Goal: Task Accomplishment & Management: Manage account settings

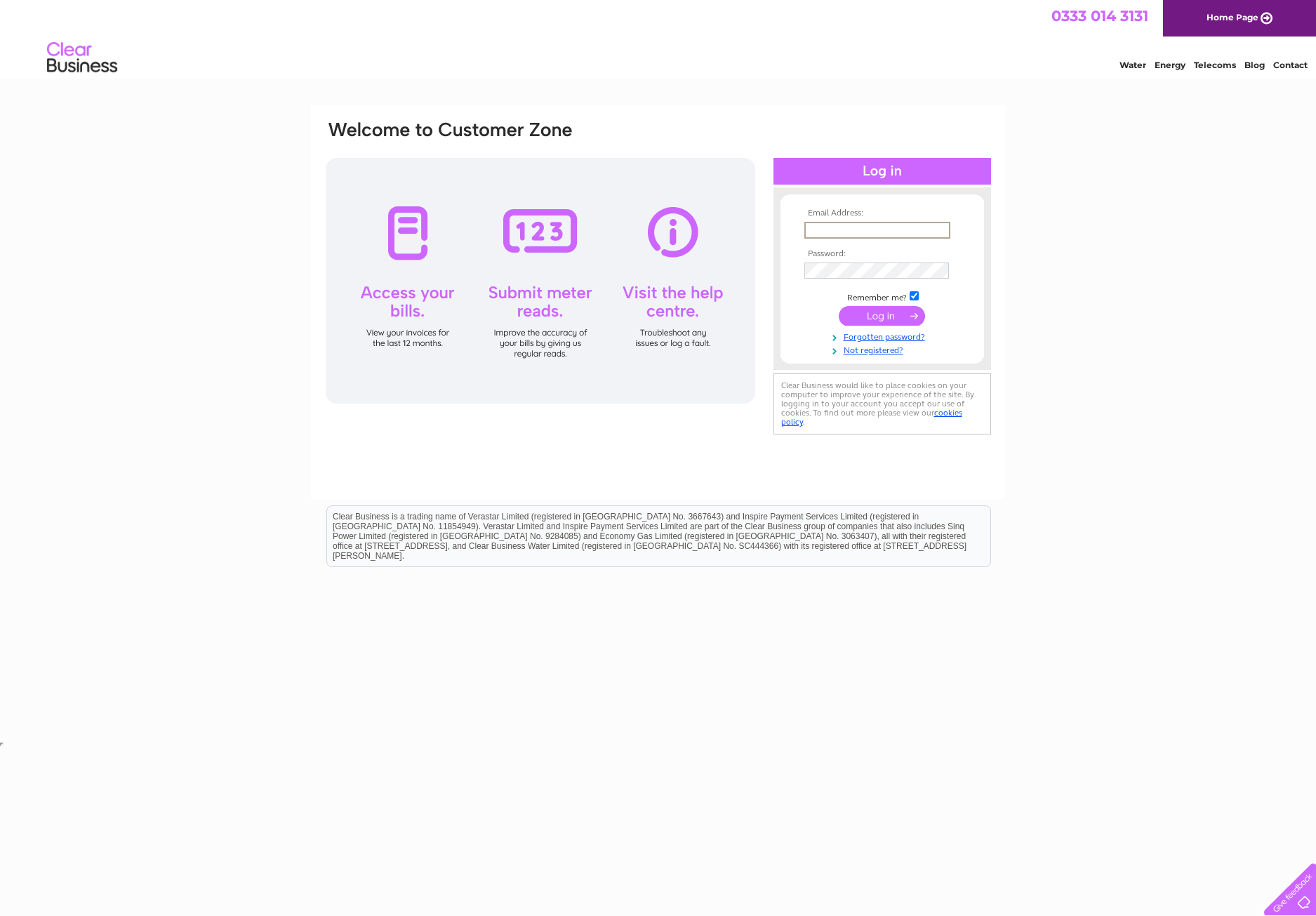
type input "droversforge@aol.com"
click at [868, 316] on input "submit" at bounding box center [882, 316] width 86 height 20
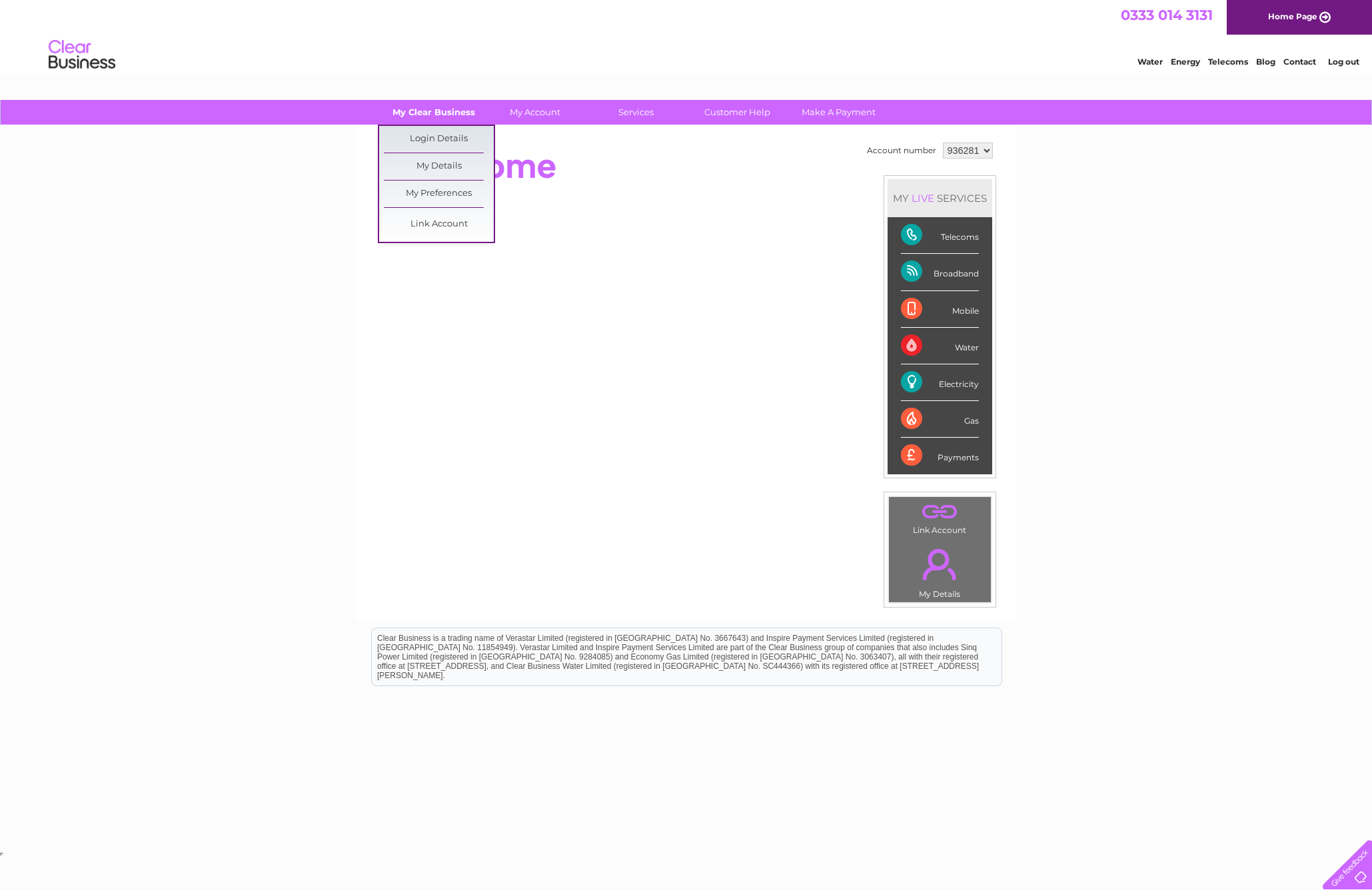
click at [471, 118] on link "My Clear Business" at bounding box center [434, 112] width 110 height 25
click at [523, 115] on link "My Account" at bounding box center [535, 112] width 110 height 25
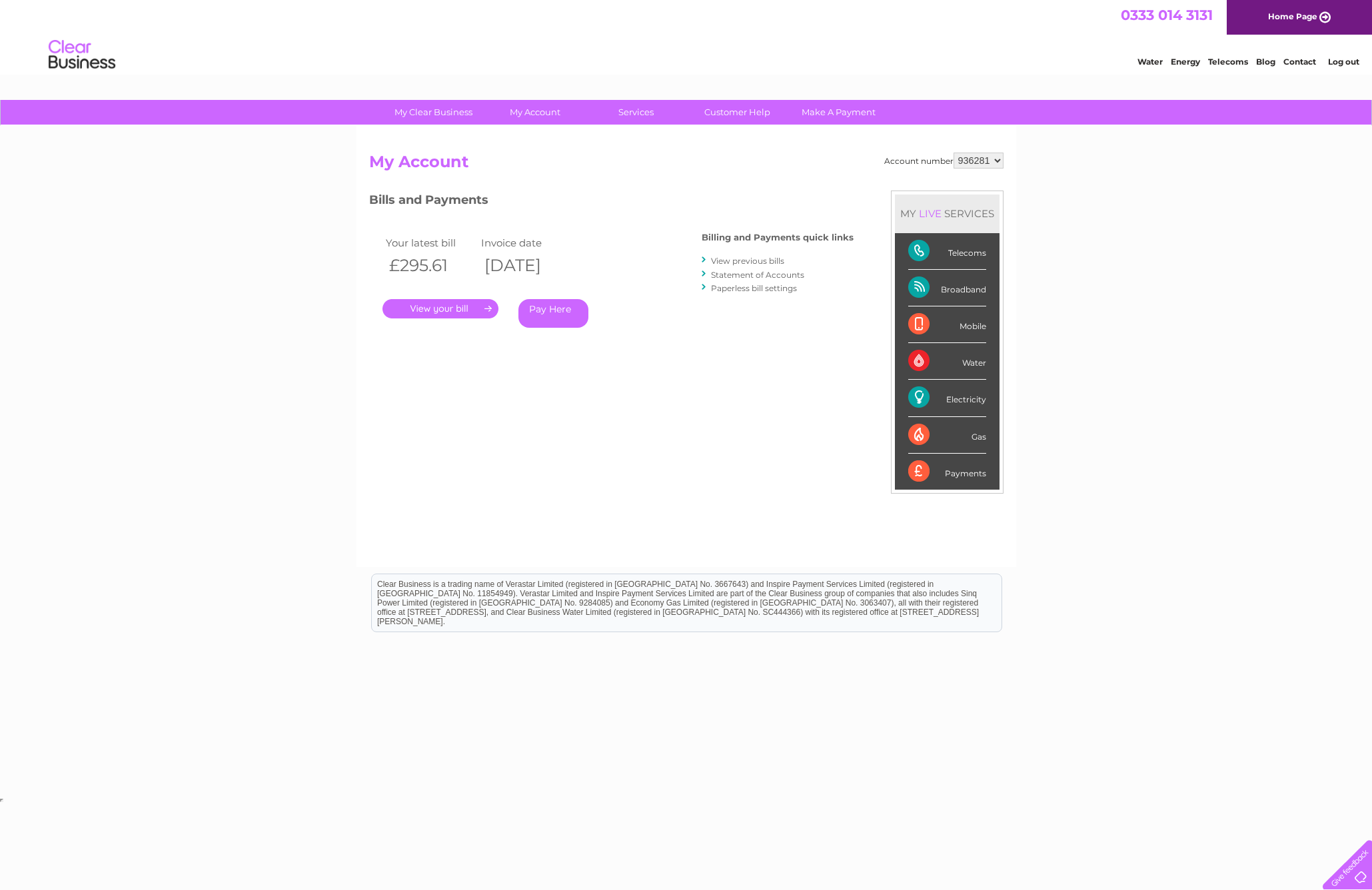
click at [737, 421] on div "Account number 936281 My Account MY LIVE SERVICES Telecoms Broadband Mobile Wat…" at bounding box center [687, 353] width 635 height 401
click at [451, 302] on link "." at bounding box center [440, 309] width 116 height 19
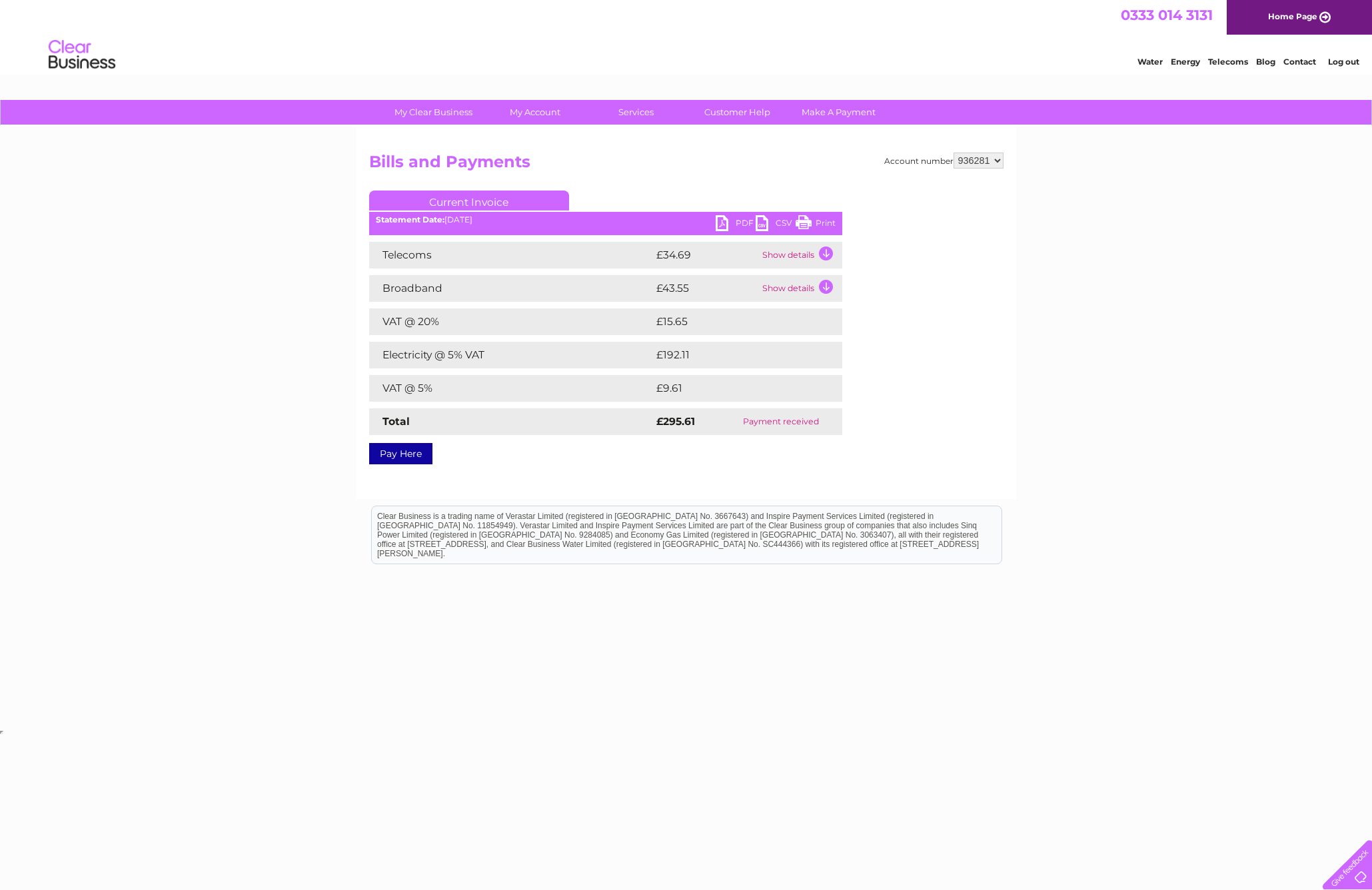
click at [783, 256] on td "Show details" at bounding box center [800, 255] width 83 height 26
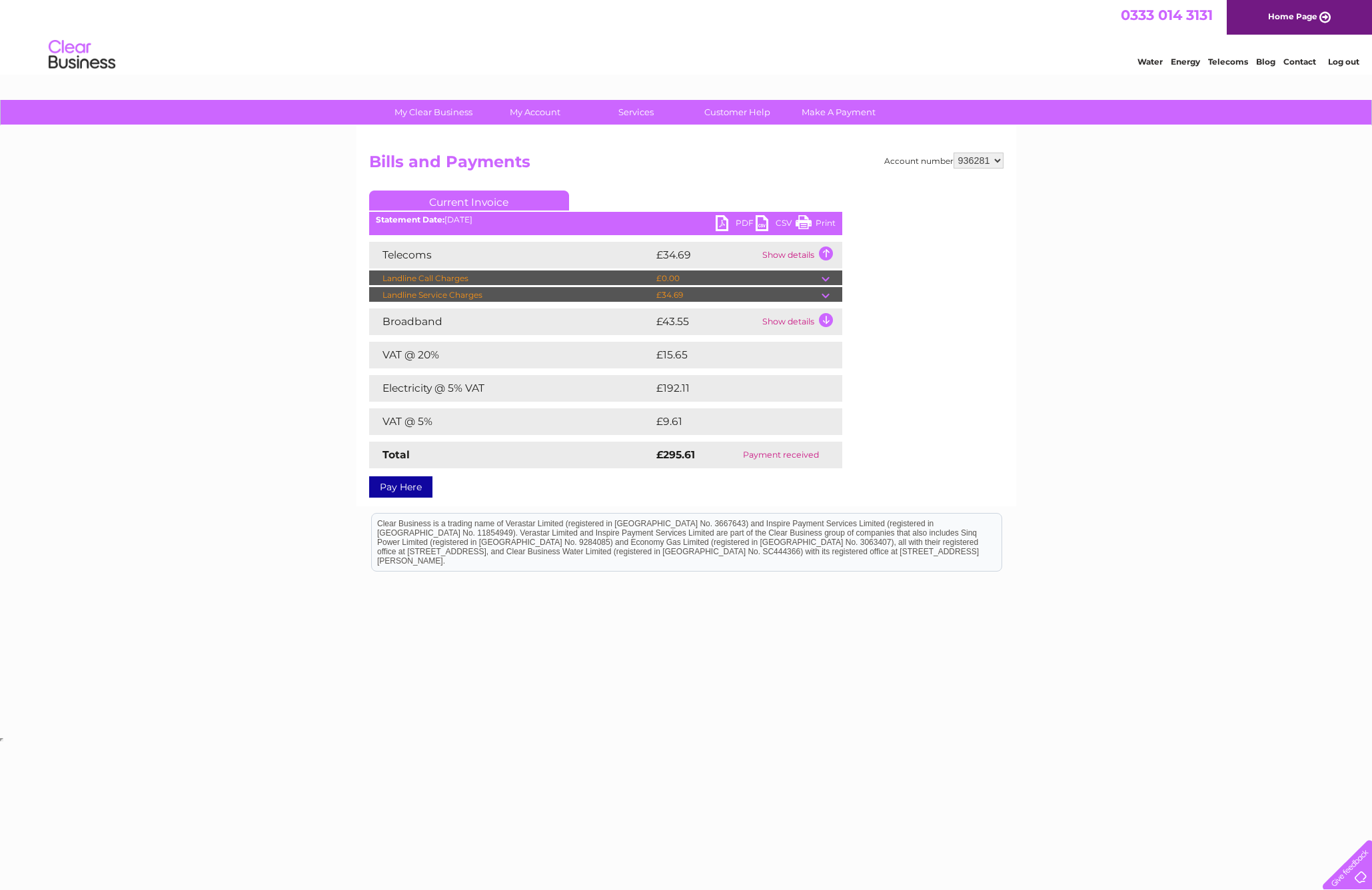
click at [866, 591] on html "Clear Business is a trading name of Verastar Limited (registered in [GEOGRAPHIC…" at bounding box center [686, 548] width 1372 height 86
click at [89, 78] on html "0333 014 3131 Home Page Water Energy Telecoms Blog Contact Log out" at bounding box center [686, 39] width 1372 height 78
click at [675, 277] on td "£0.00" at bounding box center [737, 278] width 168 height 16
click at [838, 281] on td at bounding box center [831, 278] width 21 height 16
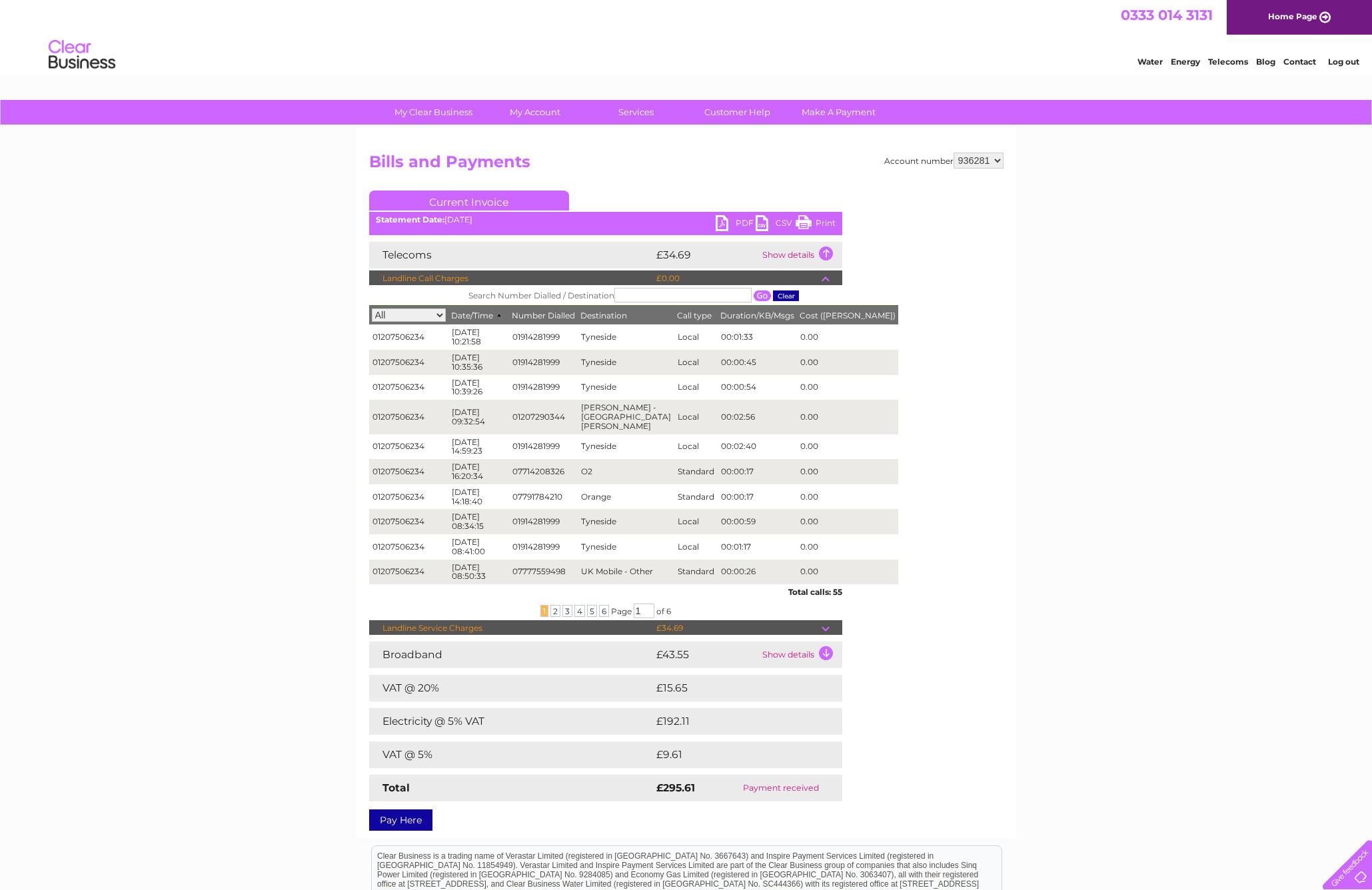
drag, startPoint x: 824, startPoint y: 609, endPoint x: 813, endPoint y: 590, distance: 22.0
click at [824, 620] on td at bounding box center [831, 628] width 21 height 16
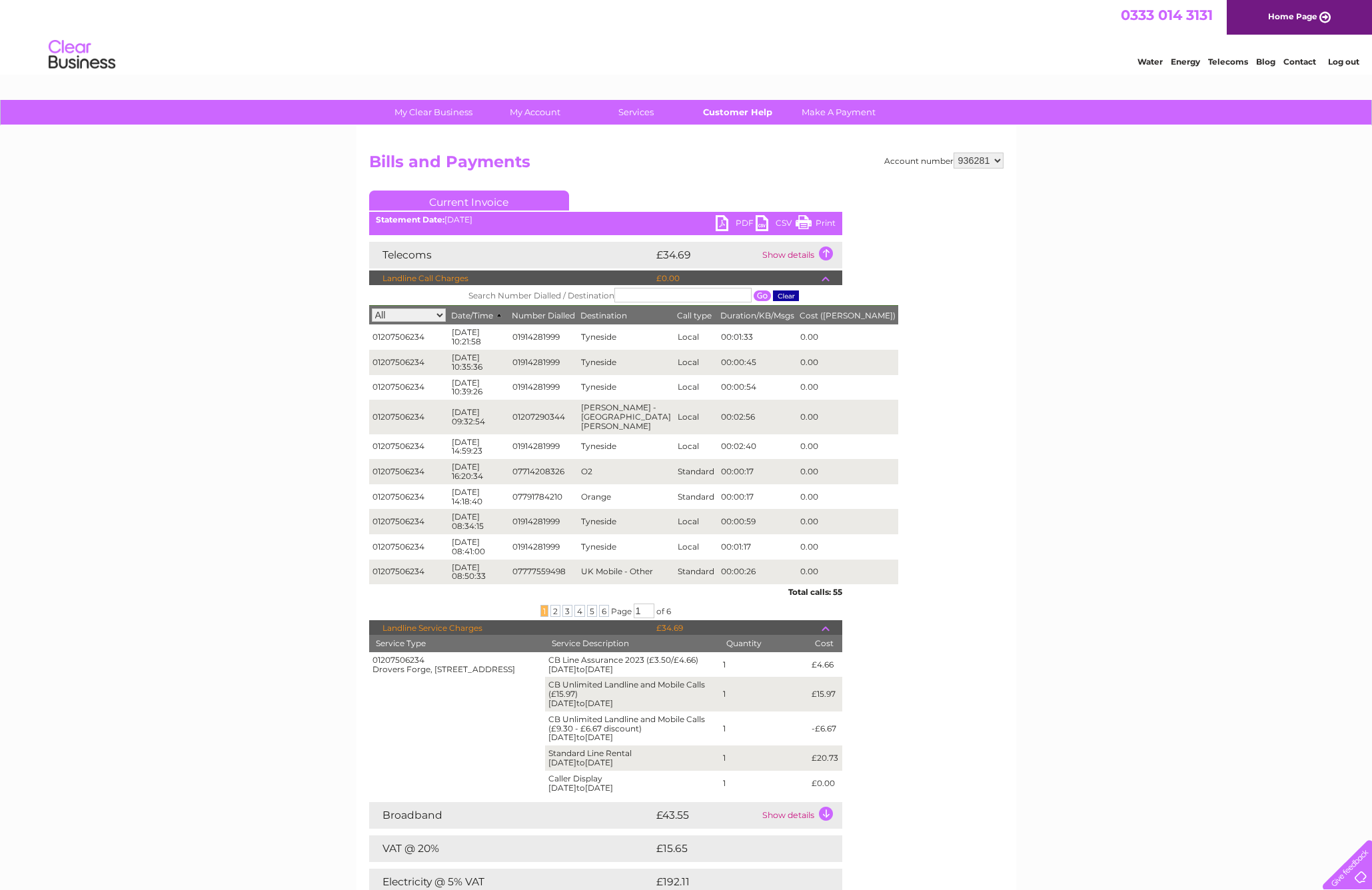
click at [720, 117] on link "Customer Help" at bounding box center [737, 112] width 110 height 25
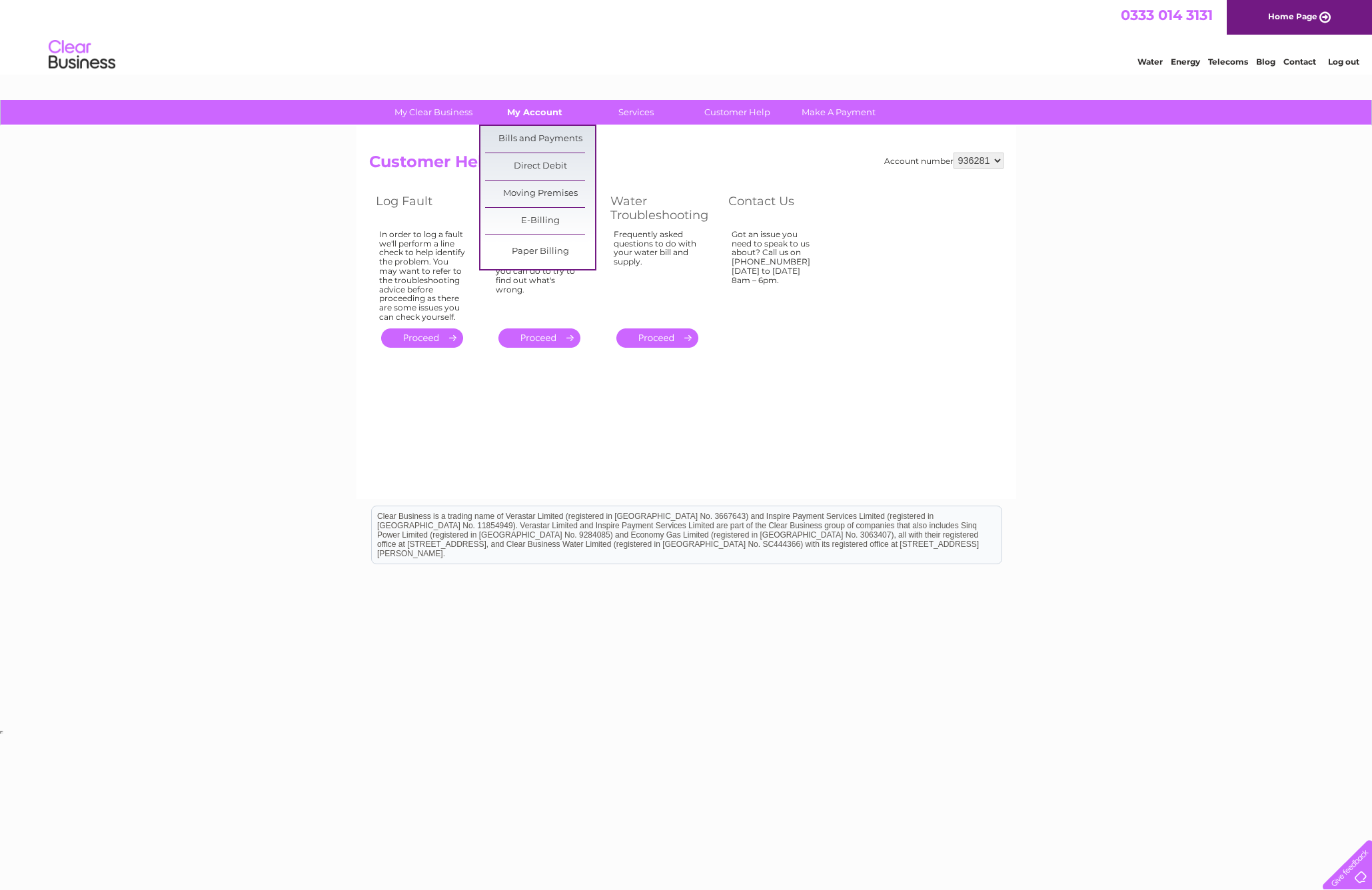
click at [526, 116] on link "My Account" at bounding box center [535, 112] width 110 height 25
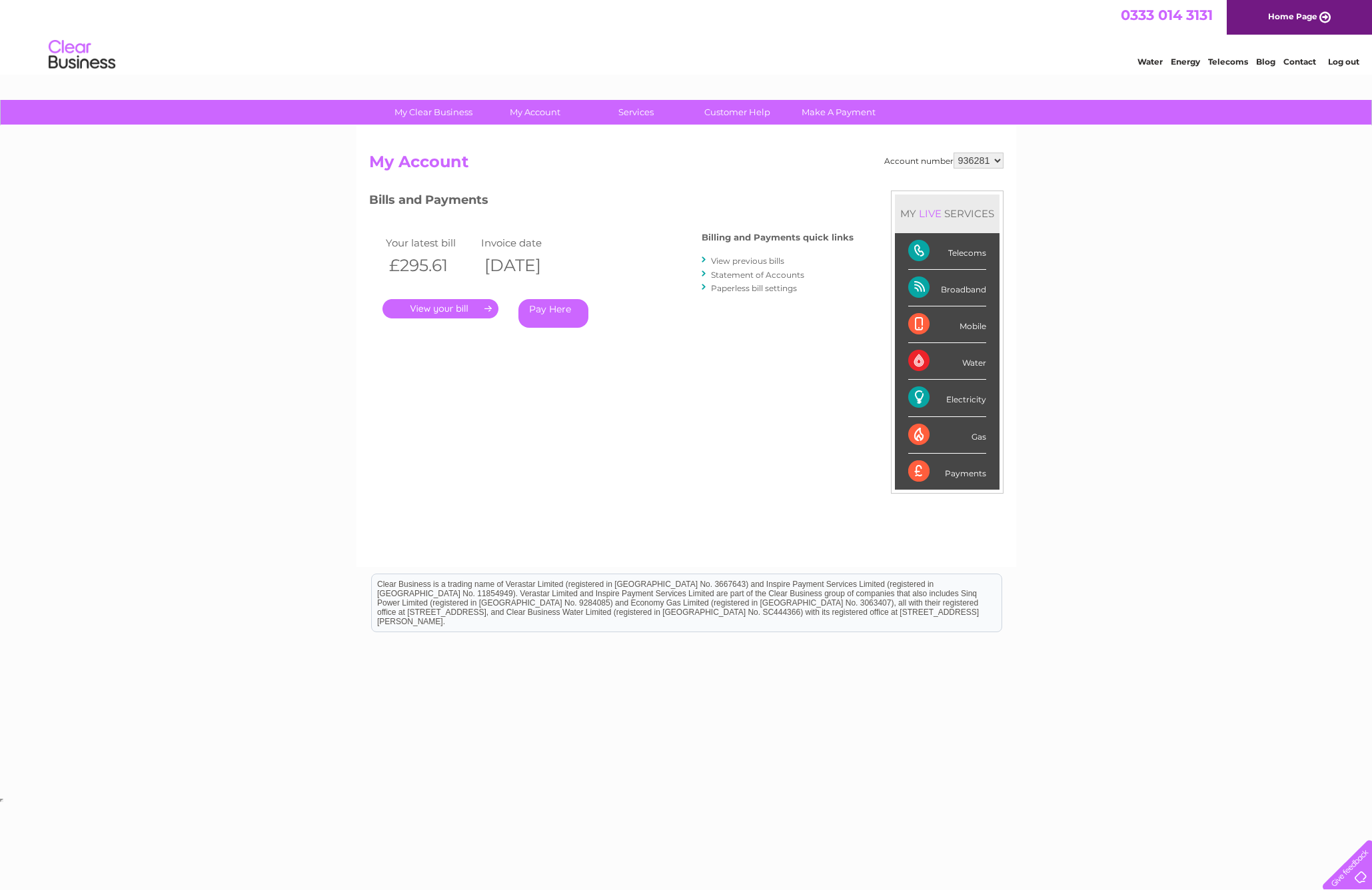
click at [973, 332] on div "Mobile" at bounding box center [947, 324] width 78 height 36
drag, startPoint x: 970, startPoint y: 360, endPoint x: 933, endPoint y: 376, distance: 40.3
click at [970, 360] on div "Water" at bounding box center [947, 361] width 78 height 36
click at [961, 168] on h2 "My Account" at bounding box center [687, 165] width 635 height 26
click at [1178, 59] on link "Energy" at bounding box center [1185, 61] width 29 height 10
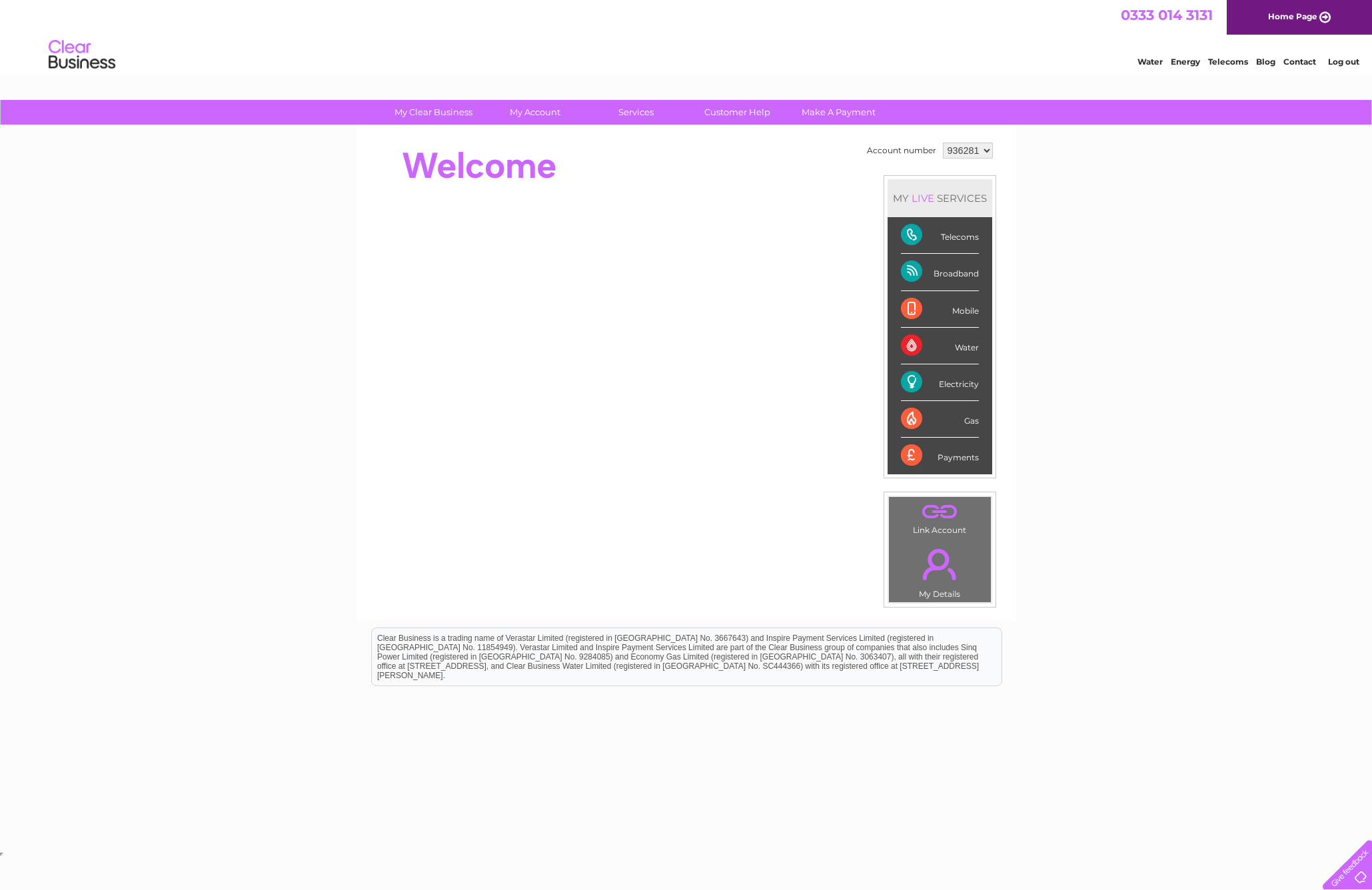
click at [945, 558] on link "." at bounding box center [940, 564] width 96 height 46
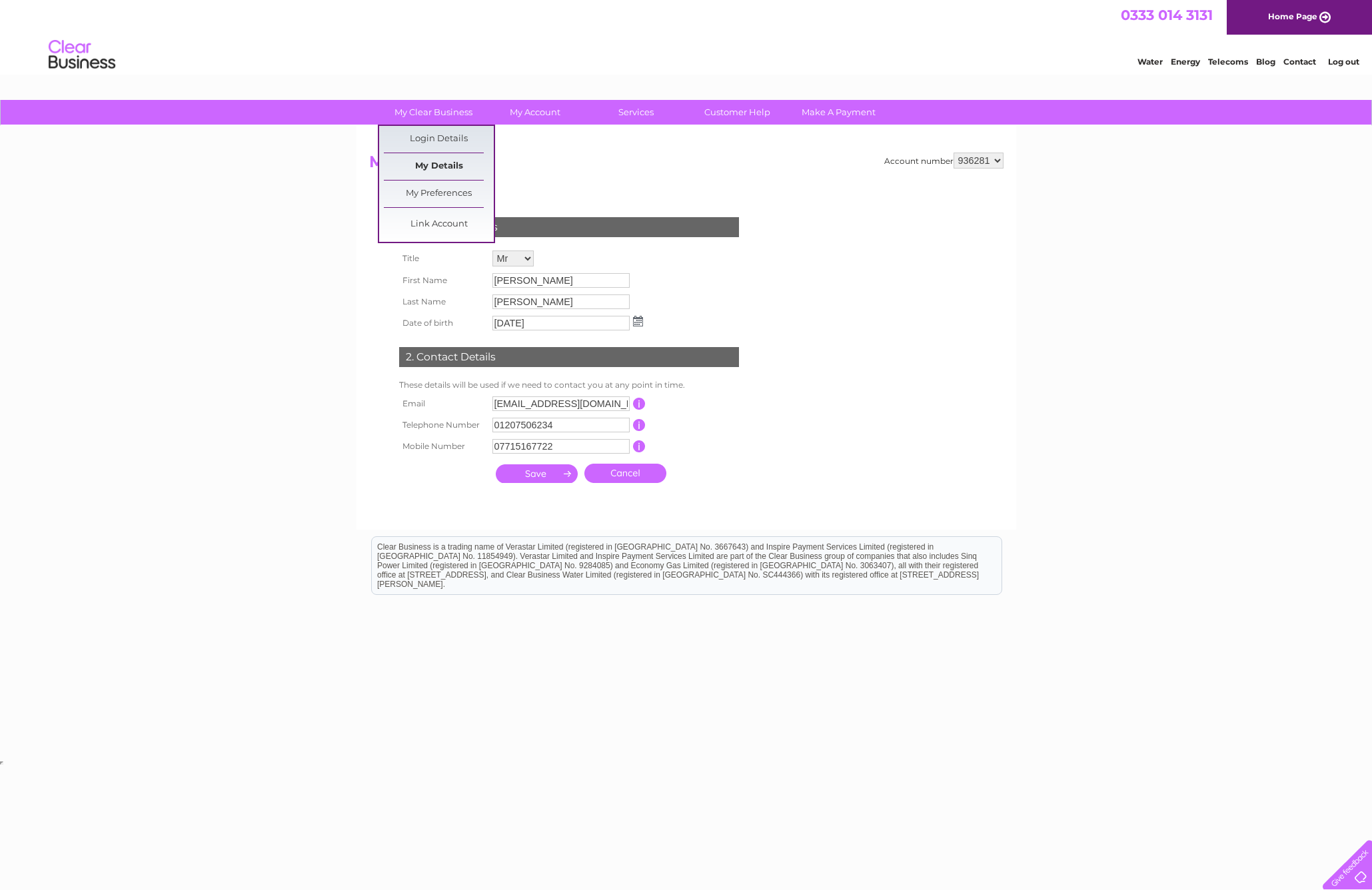
click at [433, 168] on link "My Details" at bounding box center [439, 166] width 110 height 26
drag, startPoint x: 432, startPoint y: 114, endPoint x: 435, endPoint y: 132, distance: 18.2
click at [432, 114] on link "My Clear Business" at bounding box center [434, 112] width 110 height 25
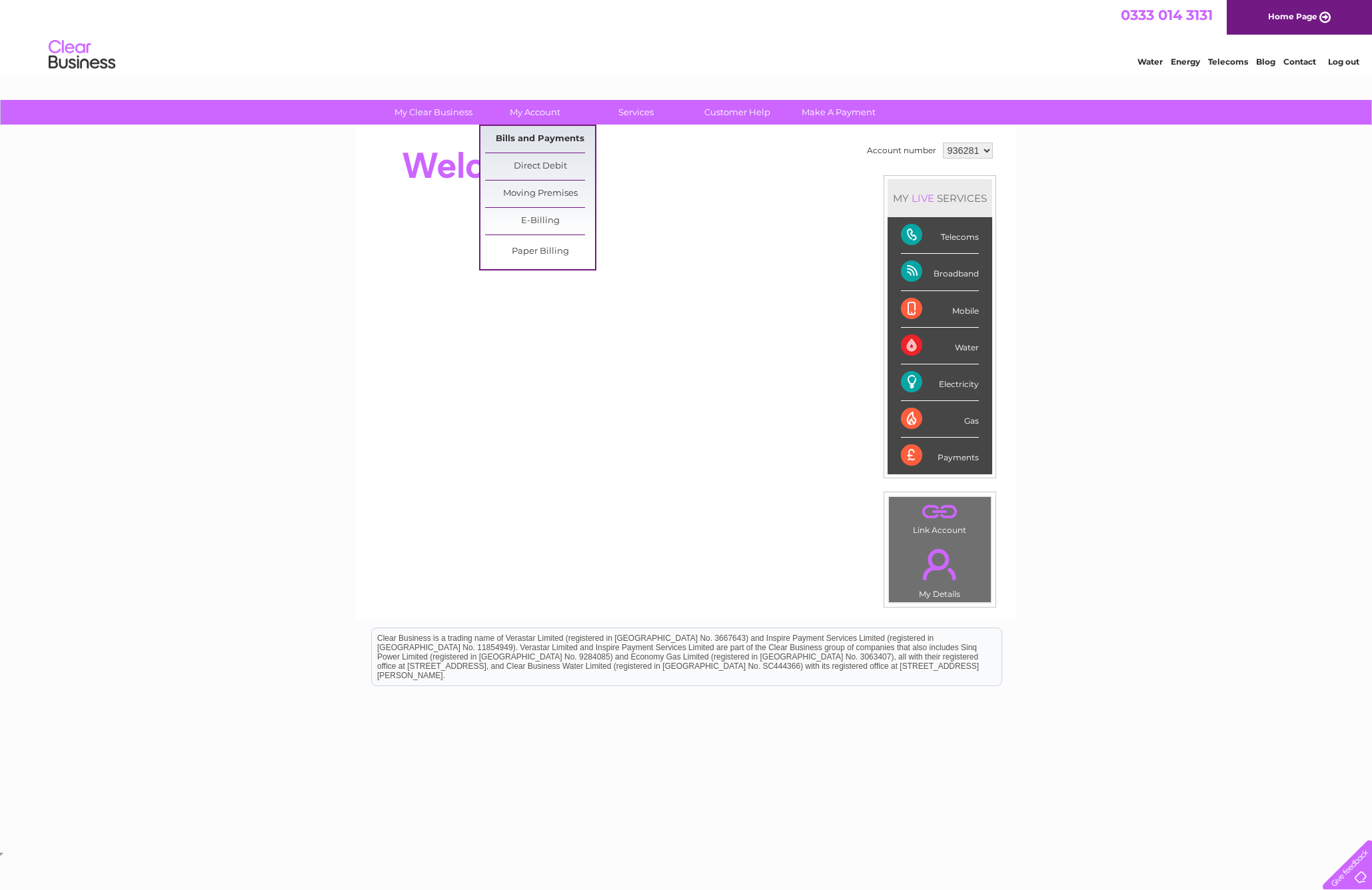
click at [536, 134] on link "Bills and Payments" at bounding box center [540, 139] width 110 height 26
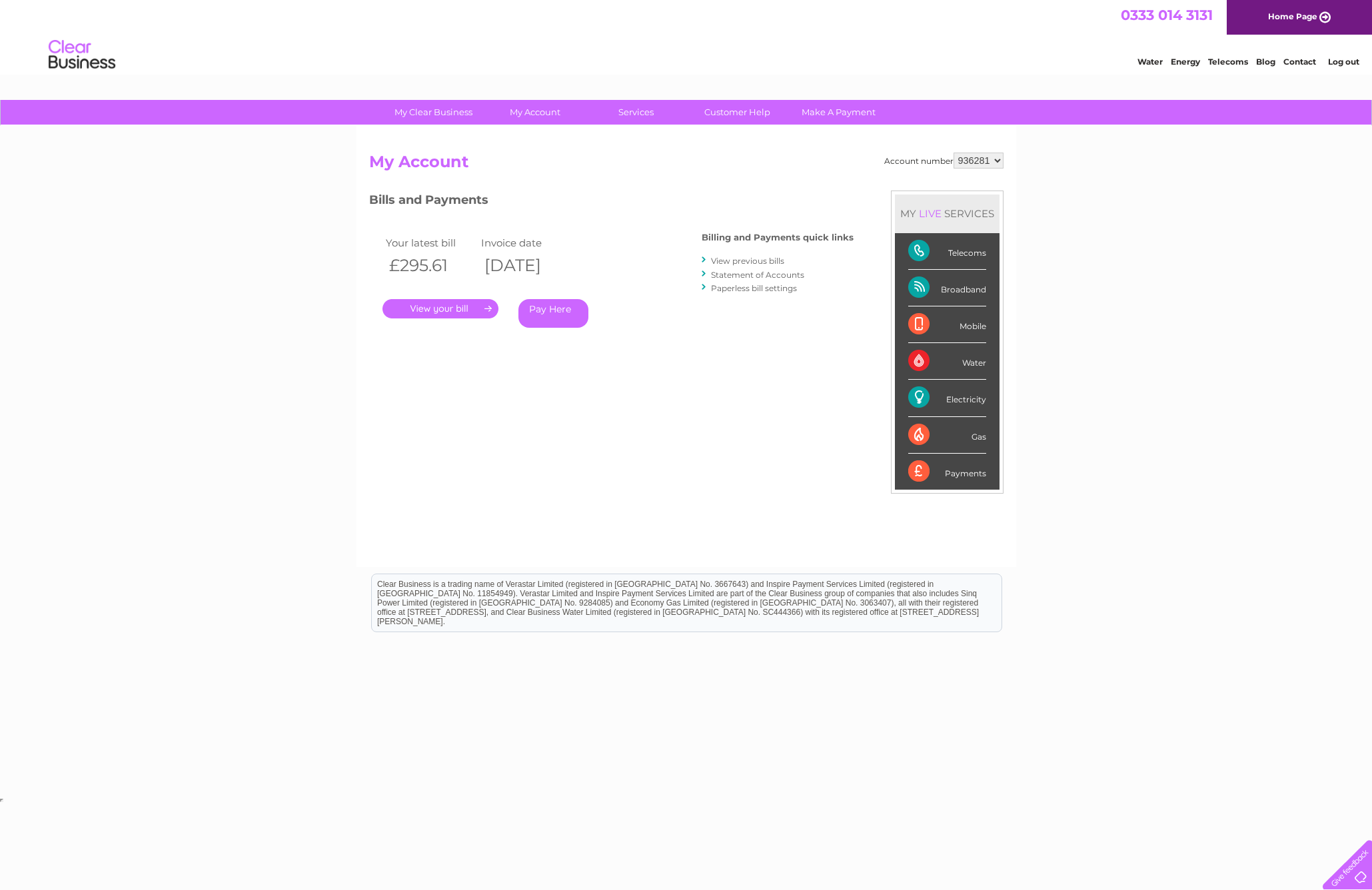
click at [736, 262] on link "View previous bills" at bounding box center [747, 261] width 73 height 10
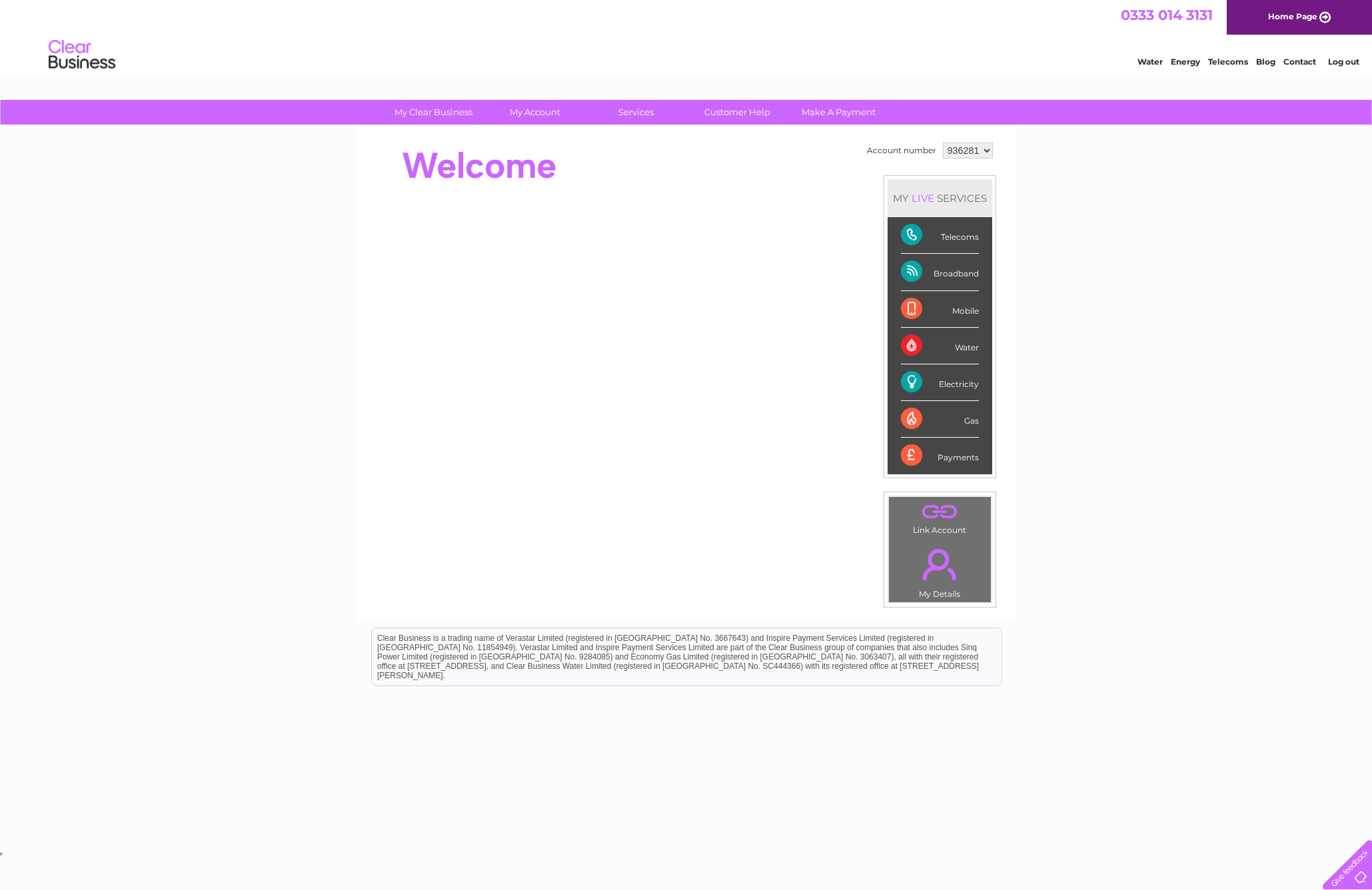
drag, startPoint x: 974, startPoint y: 350, endPoint x: 963, endPoint y: 349, distance: 11.0
click at [974, 350] on div "Water" at bounding box center [939, 346] width 78 height 36
click at [928, 347] on div "Water" at bounding box center [939, 346] width 78 height 36
click at [914, 344] on div "Water" at bounding box center [939, 346] width 78 height 36
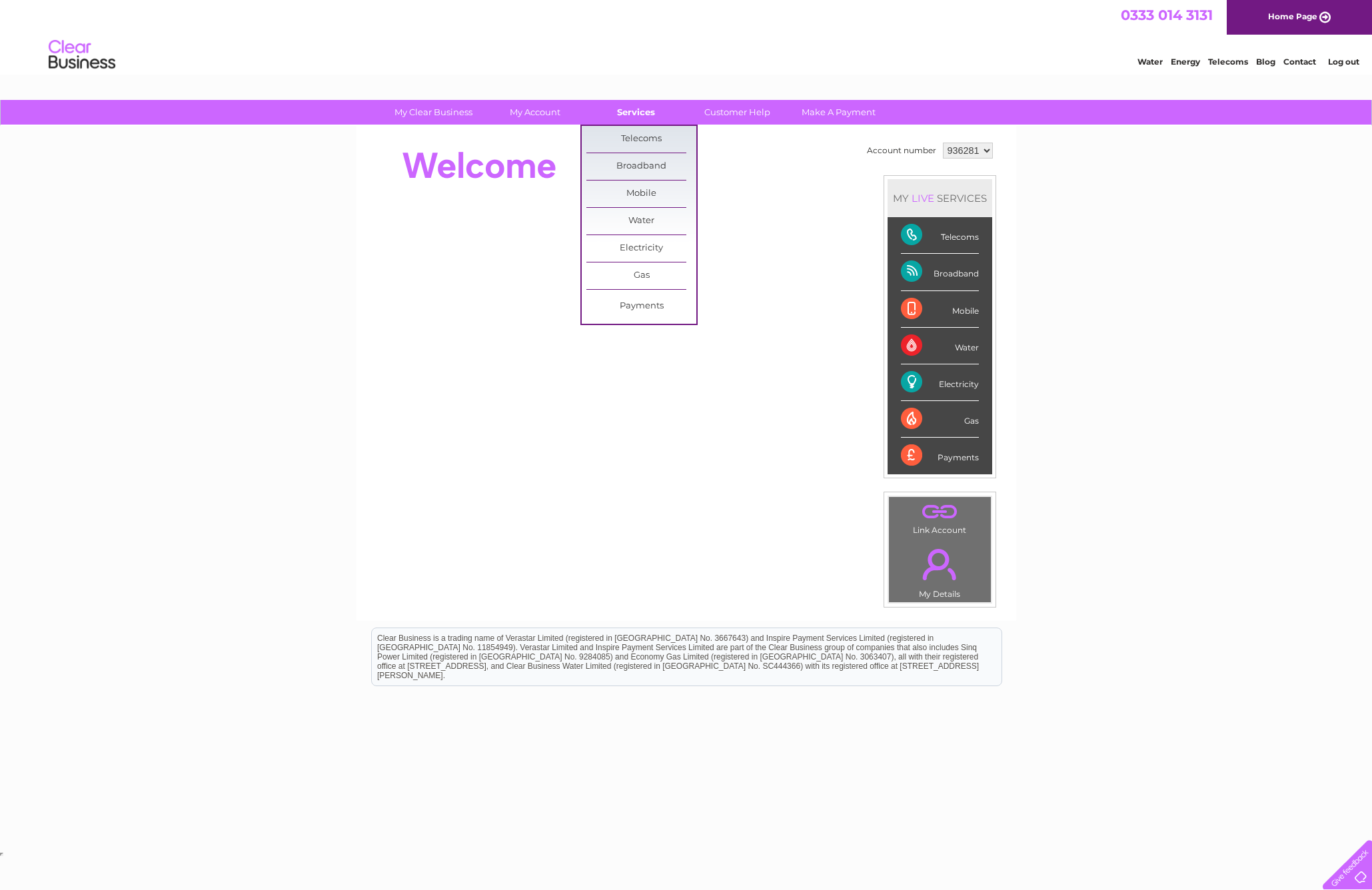
click at [658, 120] on link "Services" at bounding box center [636, 112] width 110 height 25
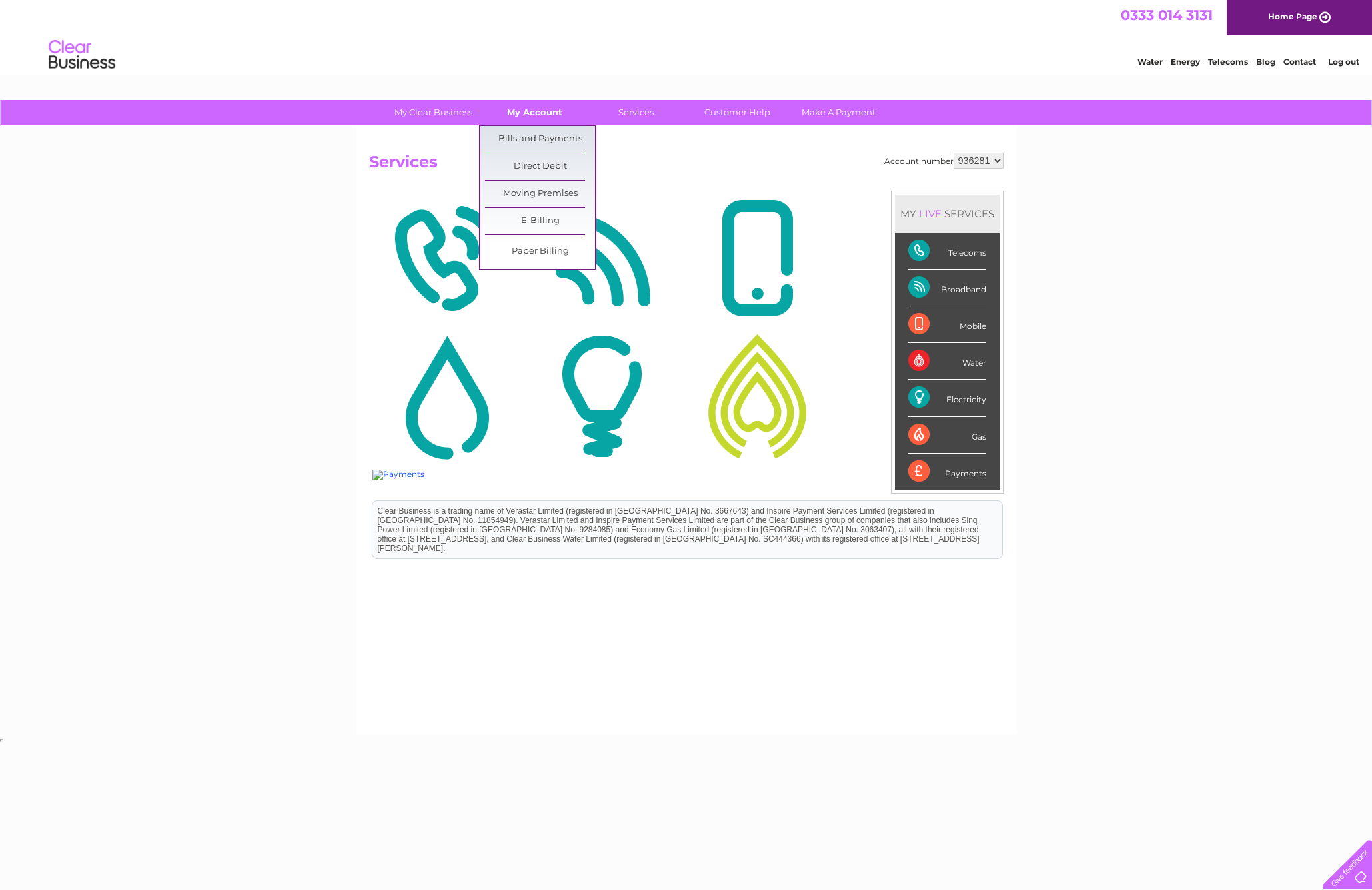
click at [515, 107] on link "My Account" at bounding box center [535, 112] width 110 height 25
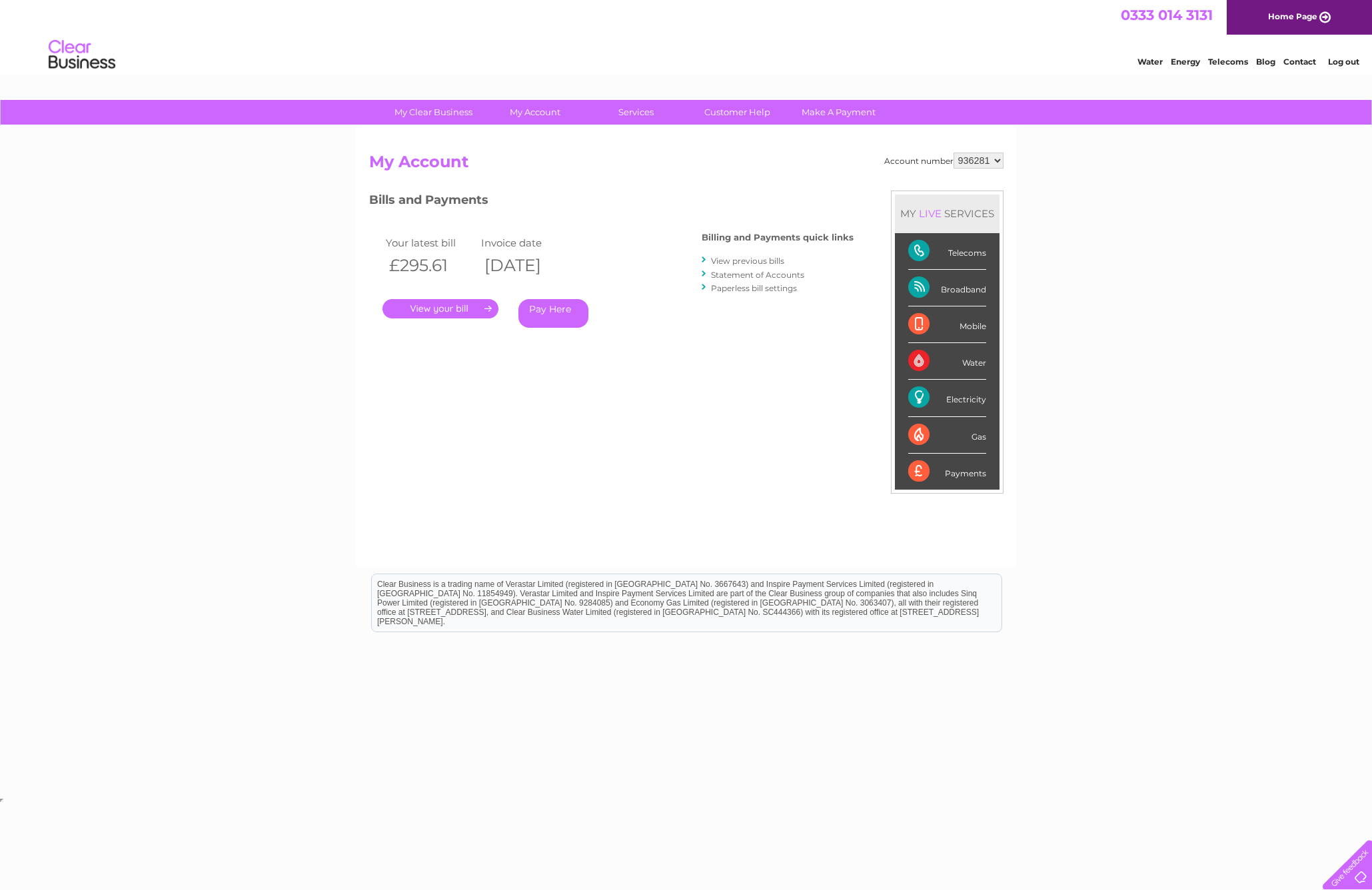
click at [1233, 64] on link "Telecoms" at bounding box center [1228, 61] width 40 height 10
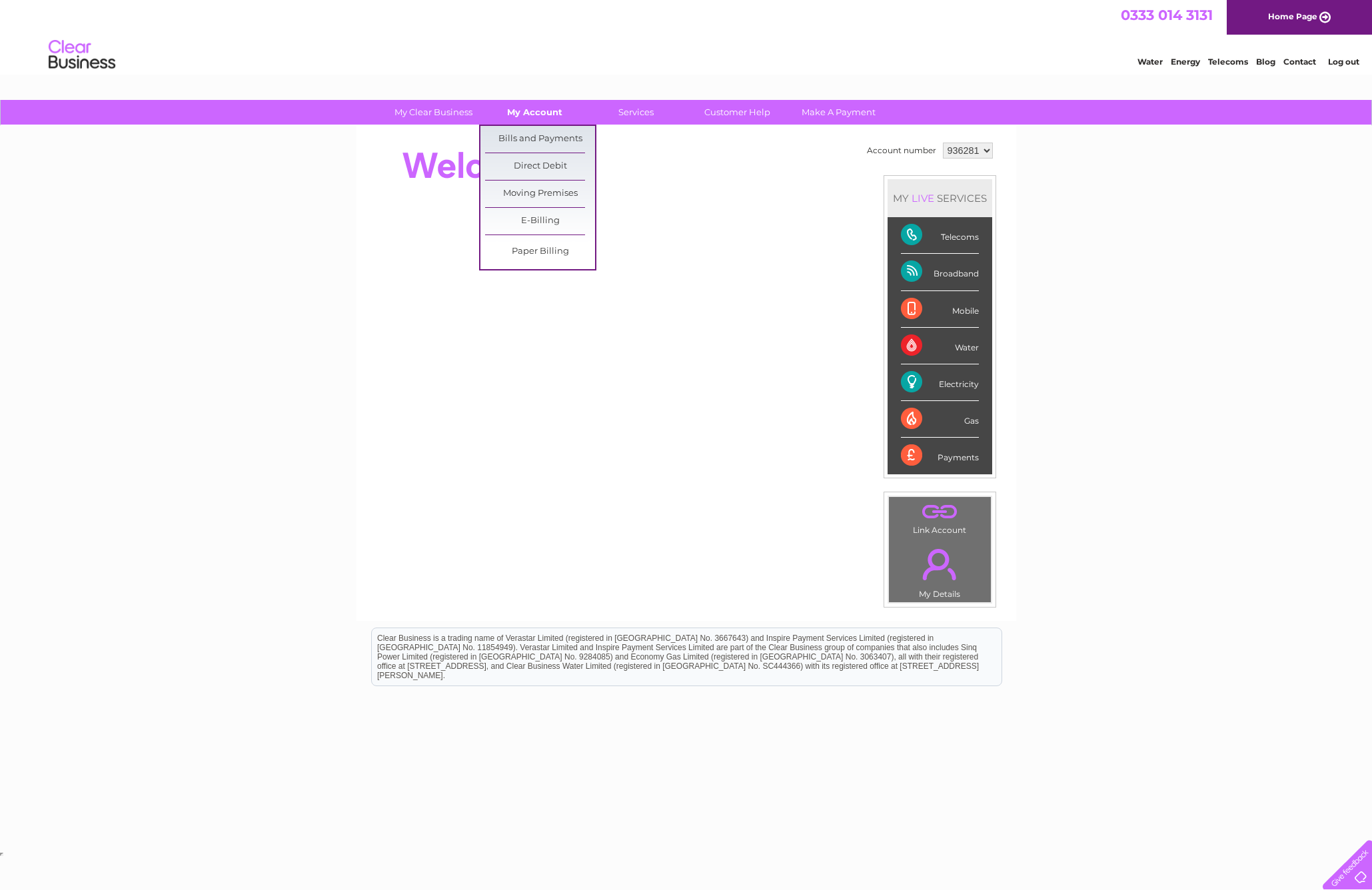
click at [538, 110] on link "My Account" at bounding box center [535, 112] width 110 height 25
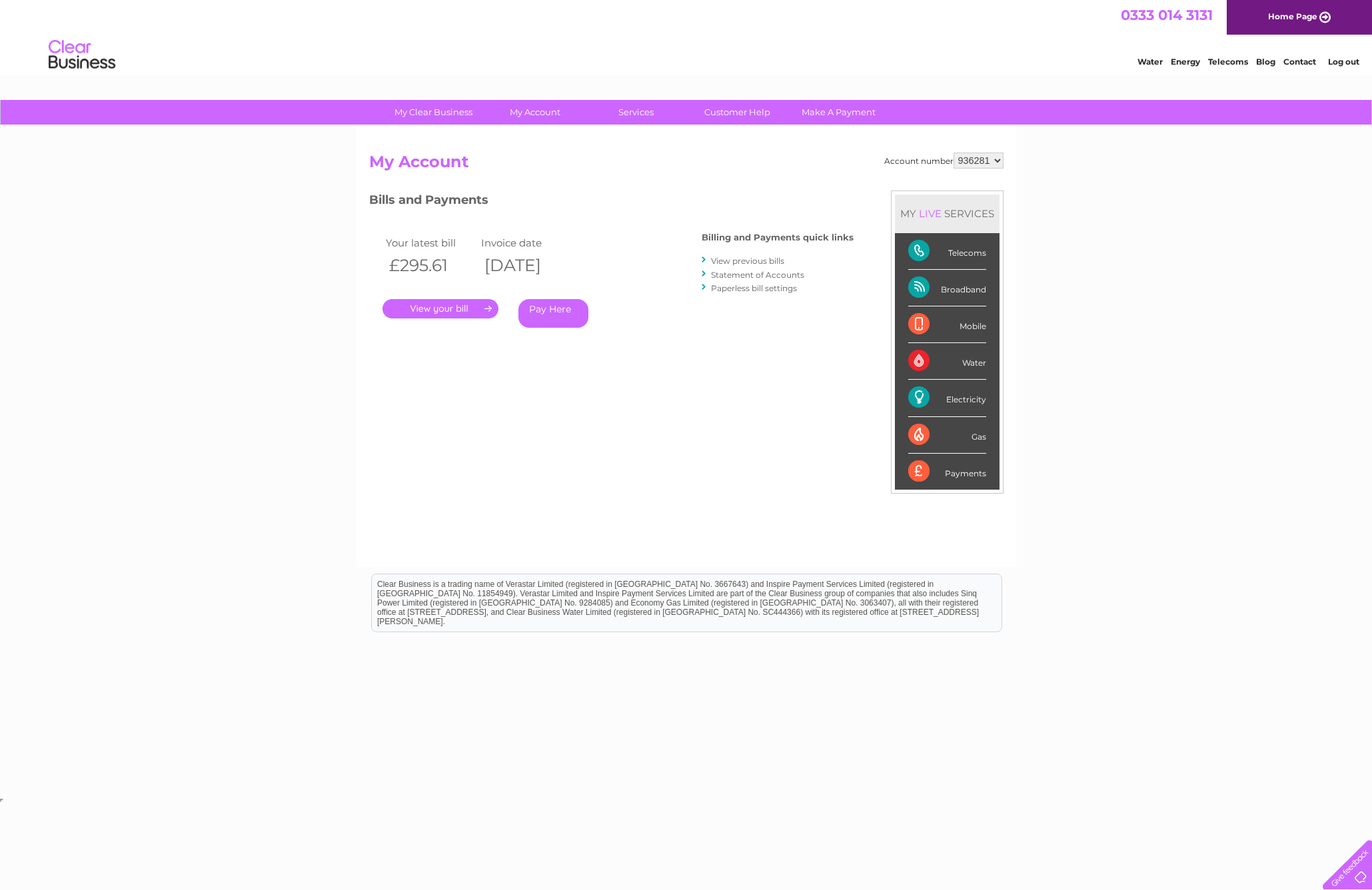
click at [452, 301] on link "." at bounding box center [440, 309] width 116 height 19
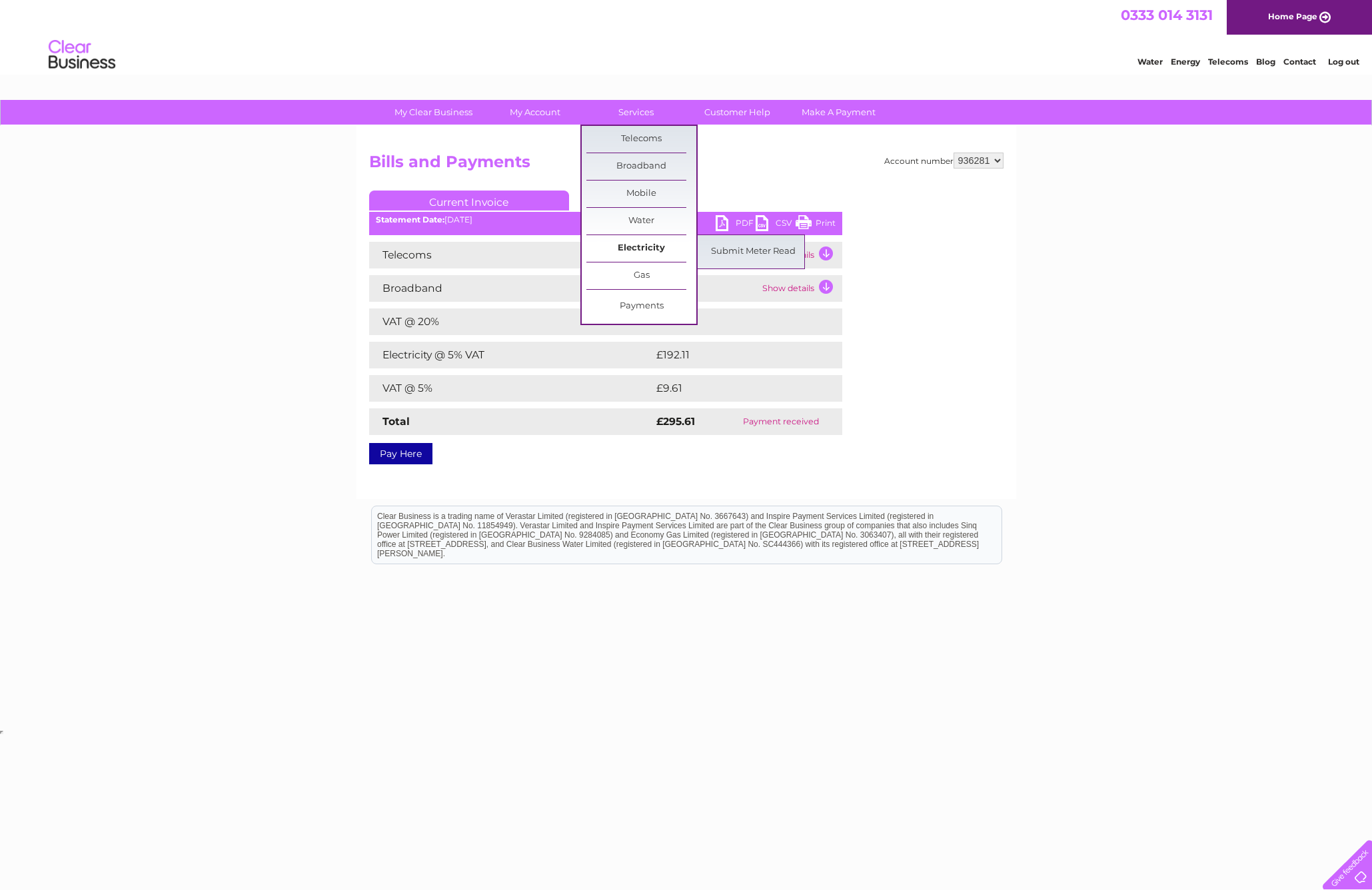
click at [647, 256] on link "Electricity" at bounding box center [641, 248] width 110 height 26
